Goal: Check status: Check status

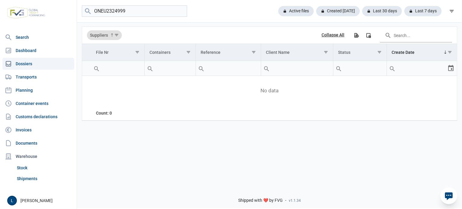
click at [182, 11] on input "ONEU2324999" at bounding box center [134, 11] width 105 height 12
click at [316, 12] on div "Active files" at bounding box center [338, 11] width 44 height 10
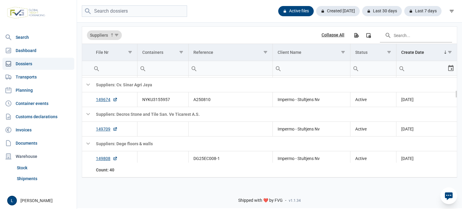
scroll to position [180, 0]
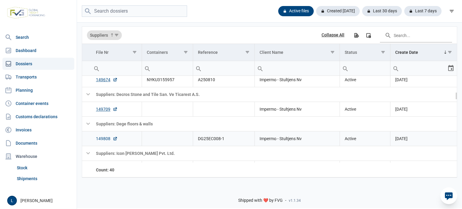
click at [108, 138] on link "149808" at bounding box center [107, 139] width 22 height 6
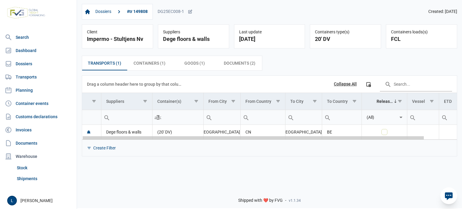
scroll to position [0, 35]
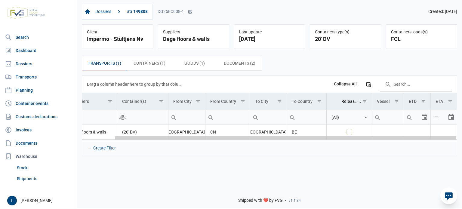
drag, startPoint x: 343, startPoint y: 138, endPoint x: 453, endPoint y: 133, distance: 110.0
click at [453, 133] on body "For evaluation purposes only. Redistribution prohibited. Please register an exi…" at bounding box center [231, 93] width 462 height 209
